Goal: Information Seeking & Learning: Check status

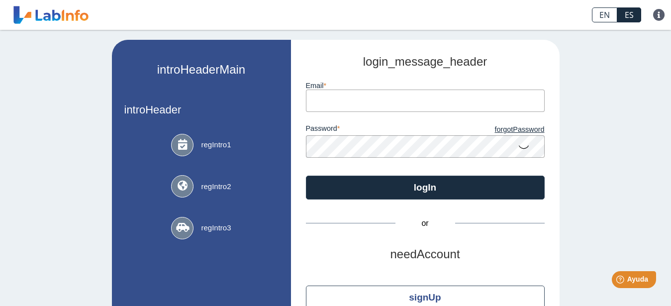
click at [352, 100] on input "email" at bounding box center [425, 101] width 239 height 22
type input "[PERSON_NAME][EMAIL_ADDRESS][DOMAIN_NAME]"
click at [601, 99] on div "introHeaderMain introHeader regIntro1 regIntro2 regIntro3 hipaaCompliant login_…" at bounding box center [335, 194] width 671 height 328
click at [518, 149] on icon at bounding box center [524, 146] width 12 height 19
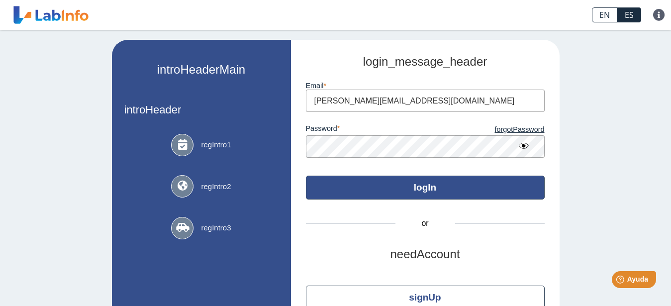
click at [429, 186] on button "logIn" at bounding box center [425, 188] width 239 height 24
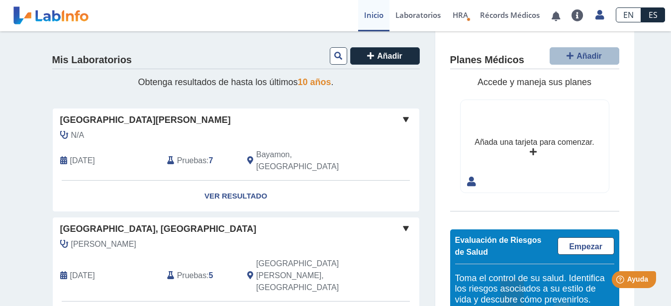
click at [384, 92] on div "Mis Laboratorios Añadir Obtenga resultados de hasta los últimos 10 años . [GEOG…" at bounding box center [236, 254] width 398 height 446
click at [241, 184] on link "Ver Resultado" at bounding box center [236, 196] width 367 height 31
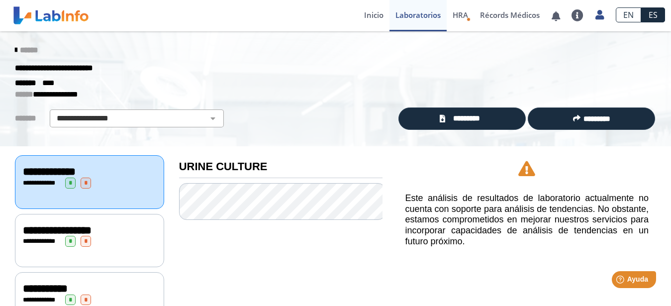
drag, startPoint x: 33, startPoint y: 45, endPoint x: 297, endPoint y: 63, distance: 264.4
click at [489, 16] on link "Récords Médicos" at bounding box center [510, 15] width 72 height 31
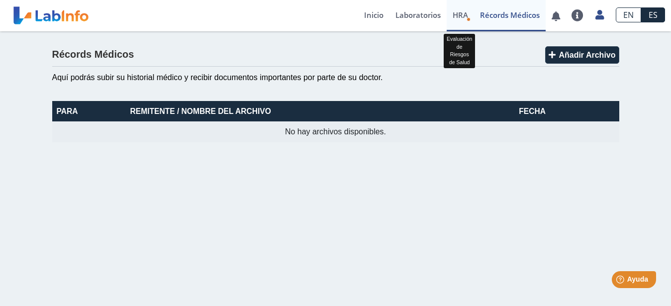
click at [458, 15] on span "HRA" at bounding box center [460, 15] width 15 height 10
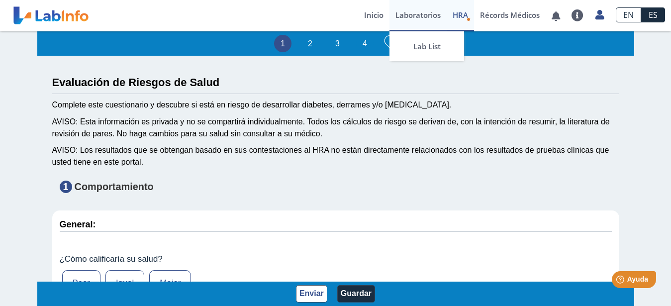
click at [433, 15] on link "Laboratorios" at bounding box center [418, 15] width 57 height 31
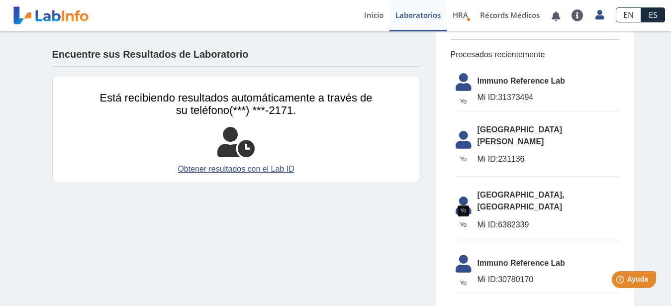
scroll to position [51, 0]
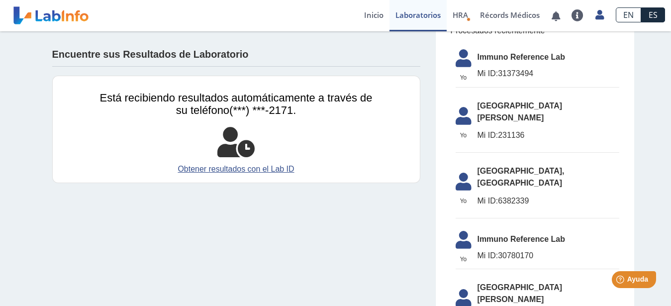
click at [455, 145] on ul "Yo Yo Immuno Reference Lab Mi ID: 31373494 [GEOGRAPHIC_DATA][PERSON_NAME] ID: 2…" at bounding box center [535, 190] width 169 height 306
click at [459, 173] on icon at bounding box center [464, 185] width 28 height 24
click at [490, 165] on li "[GEOGRAPHIC_DATA], [GEOGRAPHIC_DATA] ID: 6382339" at bounding box center [538, 189] width 164 height 58
click at [489, 197] on span "Mi ID:" at bounding box center [488, 201] width 21 height 8
click at [484, 169] on li "[GEOGRAPHIC_DATA], [GEOGRAPHIC_DATA] ID: 6382339" at bounding box center [538, 189] width 164 height 58
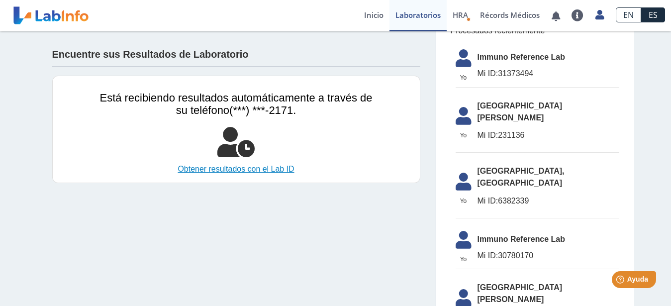
click at [248, 168] on link "Obtener resultados con el Lab ID" at bounding box center [236, 169] width 273 height 12
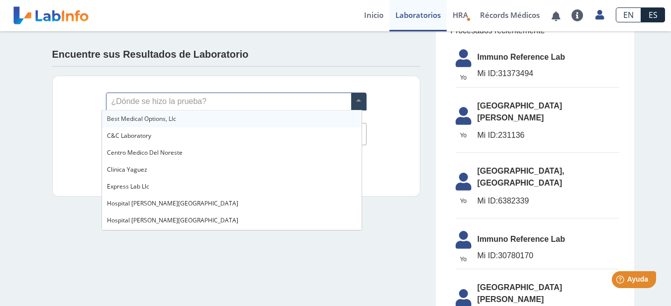
click at [356, 100] on span at bounding box center [358, 101] width 15 height 17
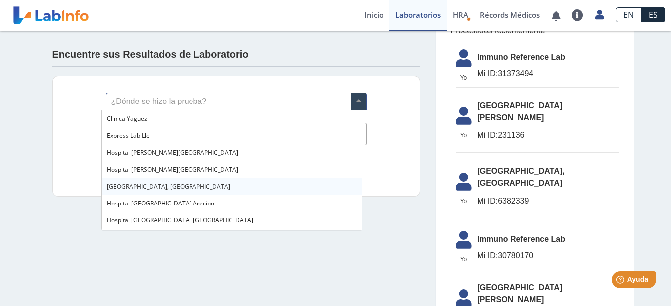
click at [203, 184] on span "[GEOGRAPHIC_DATA], [GEOGRAPHIC_DATA]" at bounding box center [168, 186] width 123 height 8
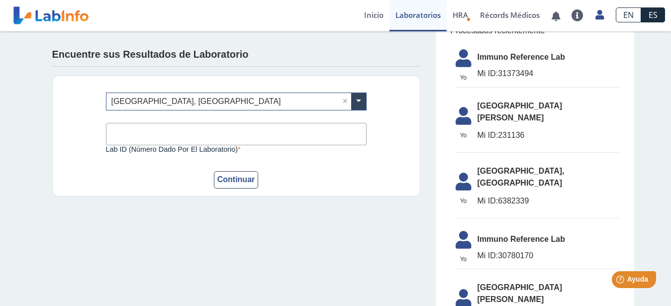
click at [316, 131] on input "Lab ID (número dado por el laboratorio)" at bounding box center [236, 134] width 261 height 22
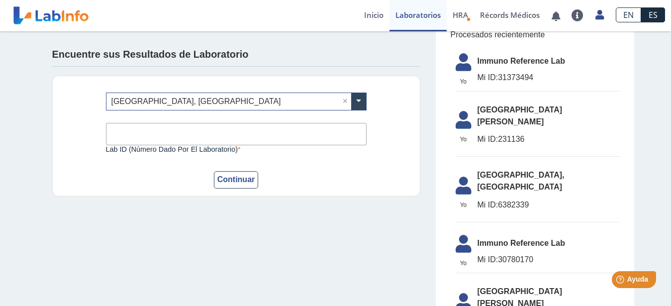
scroll to position [0, 0]
